Goal: Information Seeking & Learning: Learn about a topic

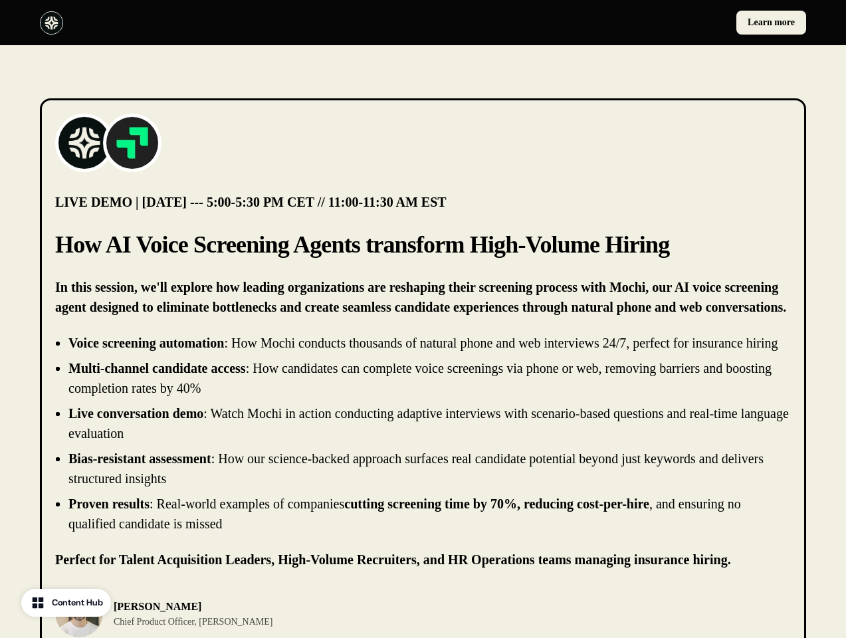
click at [423, 23] on div "Learn more" at bounding box center [423, 22] width 846 height 45
click at [229, 23] on div at bounding box center [229, 22] width 378 height 23
click at [618, 23] on div "Learn more" at bounding box center [618, 23] width 378 height 24
click at [84, 143] on img at bounding box center [84, 142] width 53 height 53
click at [132, 143] on img at bounding box center [132, 142] width 53 height 53
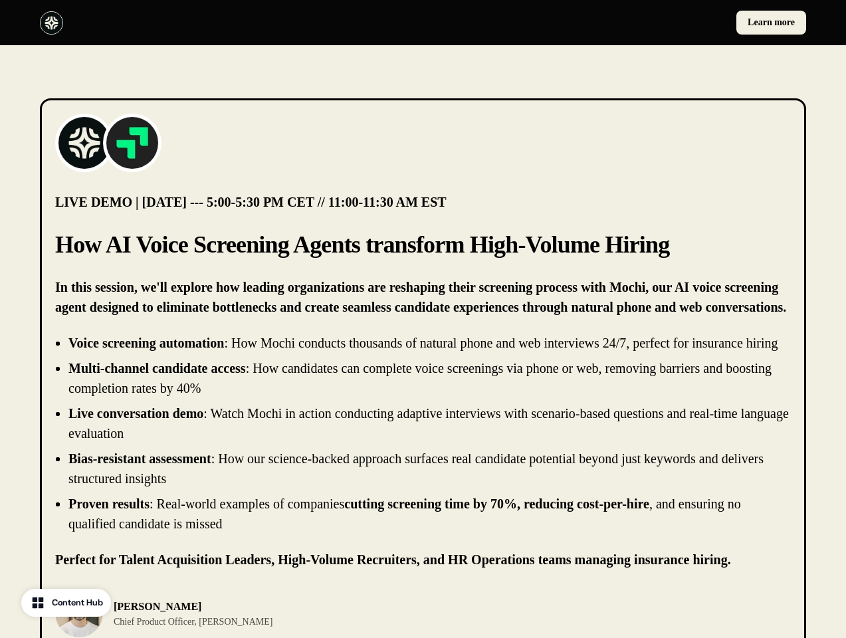
click at [423, 443] on li "Live conversation demo : Watch Mochi in action conducting adaptive interviews w…" at bounding box center [429, 424] width 723 height 40
click at [423, 624] on div "[PERSON_NAME] Chief Product Officer, [PERSON_NAME]" at bounding box center [423, 614] width 736 height 48
click at [235, 624] on div "[PERSON_NAME] Chief Product Officer, [PERSON_NAME]" at bounding box center [235, 614] width 360 height 48
click at [79, 624] on img at bounding box center [79, 614] width 48 height 48
click at [172, 615] on p "[PERSON_NAME]" at bounding box center [193, 607] width 159 height 16
